Goal: Transaction & Acquisition: Purchase product/service

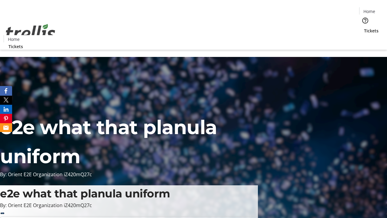
click at [364, 28] on span "Tickets" at bounding box center [371, 31] width 15 height 6
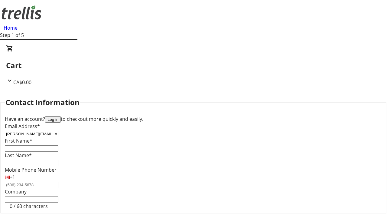
type input "[PERSON_NAME][EMAIL_ADDRESS][DOMAIN_NAME]"
type input "[PERSON_NAME]"
type input "Hermiston"
